Goal: Information Seeking & Learning: Learn about a topic

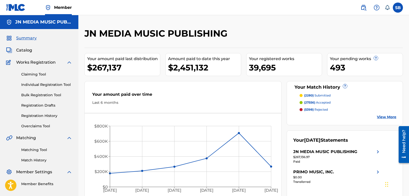
click at [30, 51] on span "Catalog" at bounding box center [24, 50] width 16 height 6
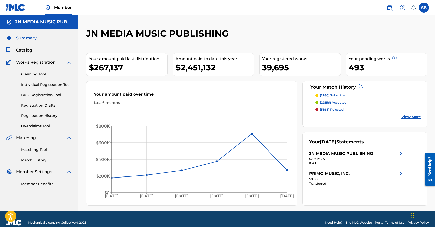
click at [24, 51] on span "Catalog" at bounding box center [24, 50] width 16 height 6
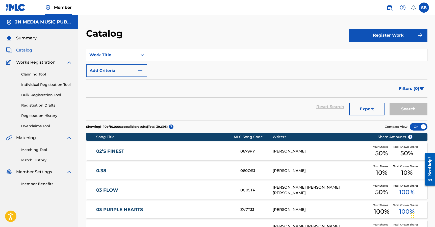
click at [183, 60] on input "Search Form" at bounding box center [287, 55] width 280 height 12
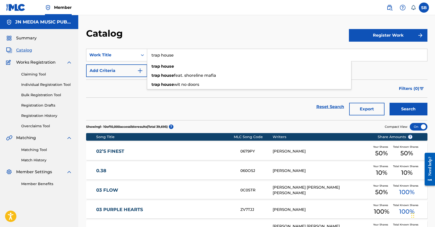
type input "trap house"
click at [390, 103] on button "Search" at bounding box center [409, 109] width 38 height 13
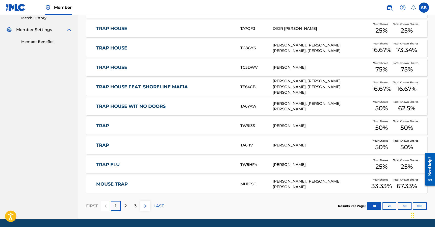
scroll to position [130, 0]
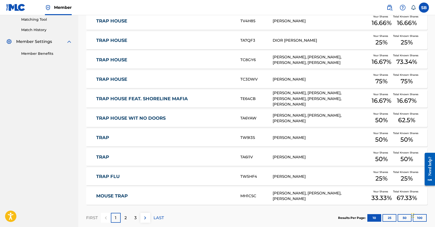
click at [299, 98] on div "JASON JACKSON, SHAKRUKH ZAMAN, ALEJANDRO CARRANZA, ROBERT MAGEE III, DIJON MCFA…" at bounding box center [321, 98] width 97 height 17
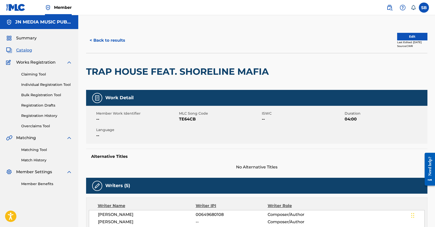
click at [282, 68] on div at bounding box center [311, 71] width 79 height 37
